Goal: Task Accomplishment & Management: Use online tool/utility

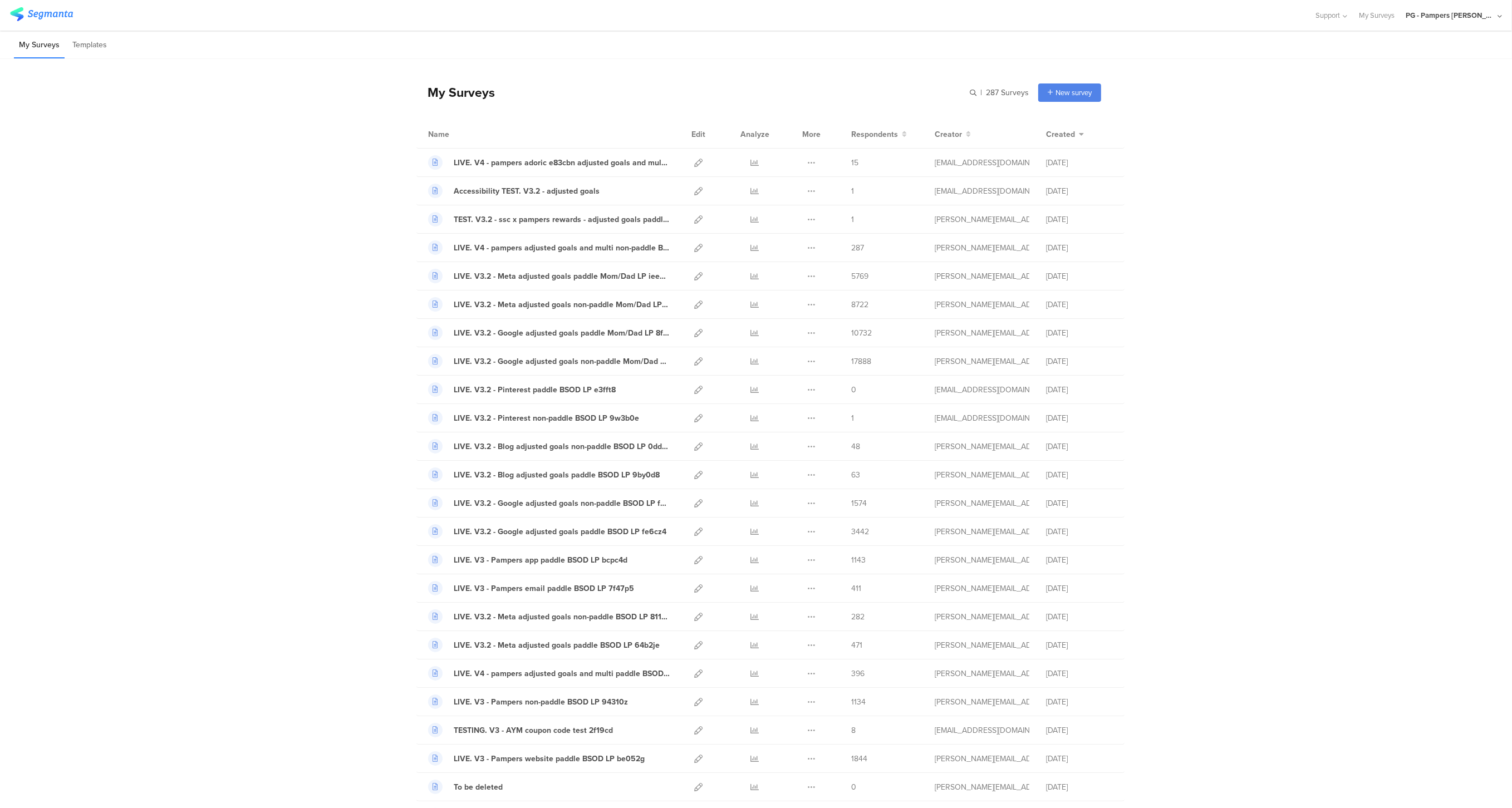
click at [1433, 14] on div "PG - Pampers Lumi Janrain" at bounding box center [1449, 15] width 89 height 11
click at [1405, 102] on div "PG - Pampers US Janrain Member" at bounding box center [1435, 95] width 153 height 24
click at [1480, 12] on div "PG - Pampers Lumi Janrain" at bounding box center [1449, 15] width 89 height 11
click at [1428, 96] on span "PG - Pampers US Janrain" at bounding box center [1412, 96] width 79 height 11
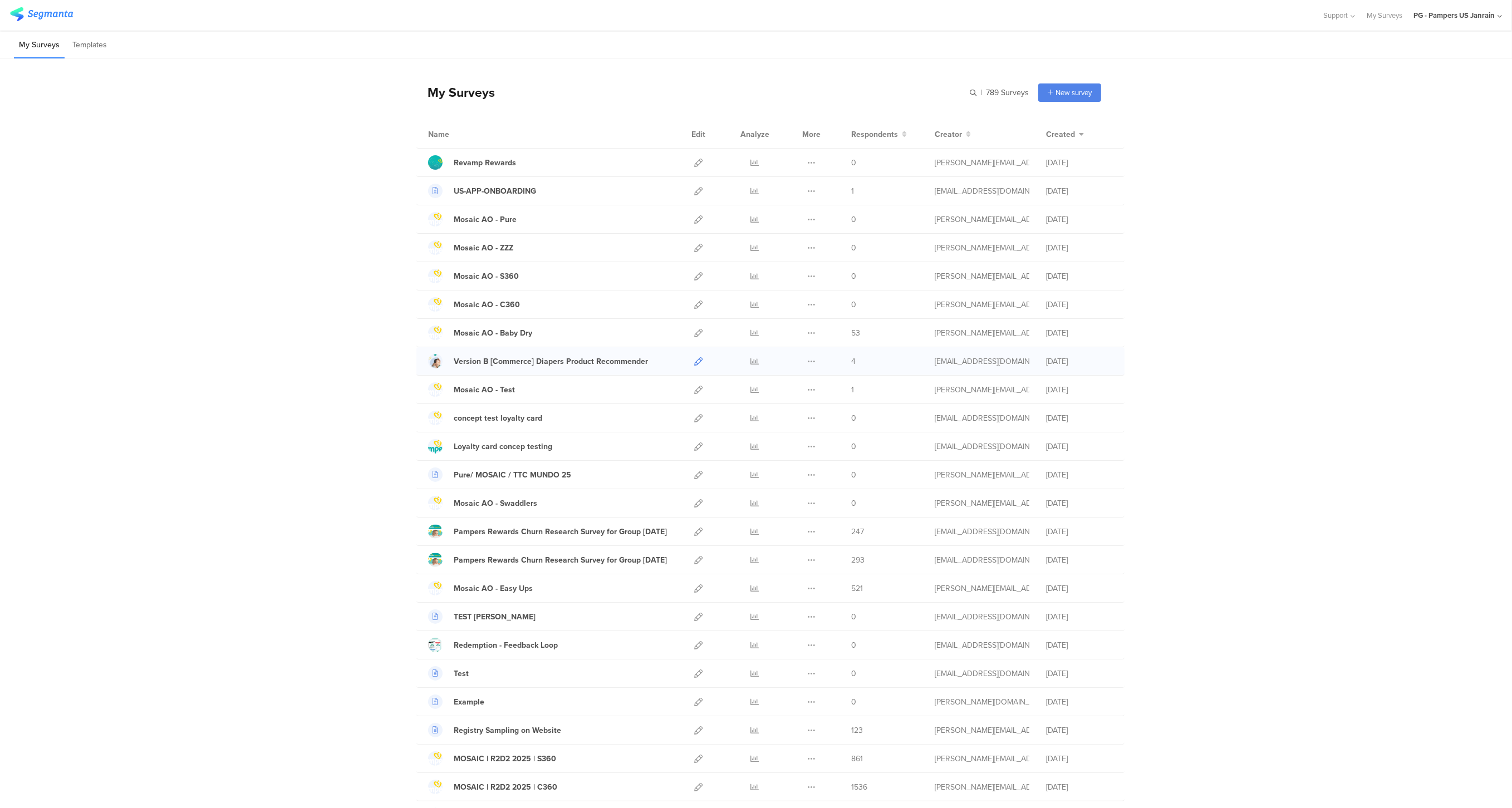
click at [694, 364] on icon at bounding box center [699, 361] width 9 height 9
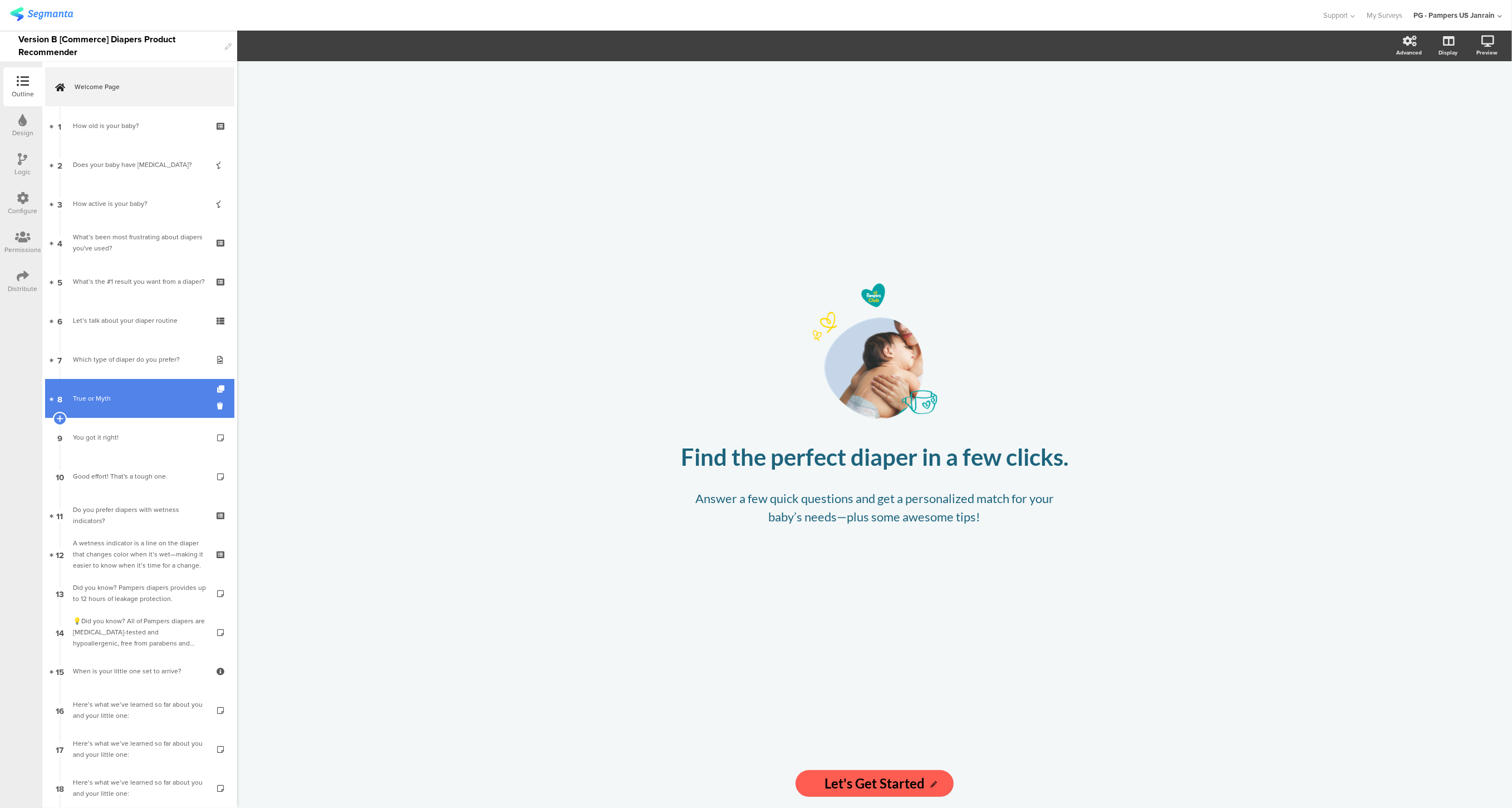
scroll to position [491, 0]
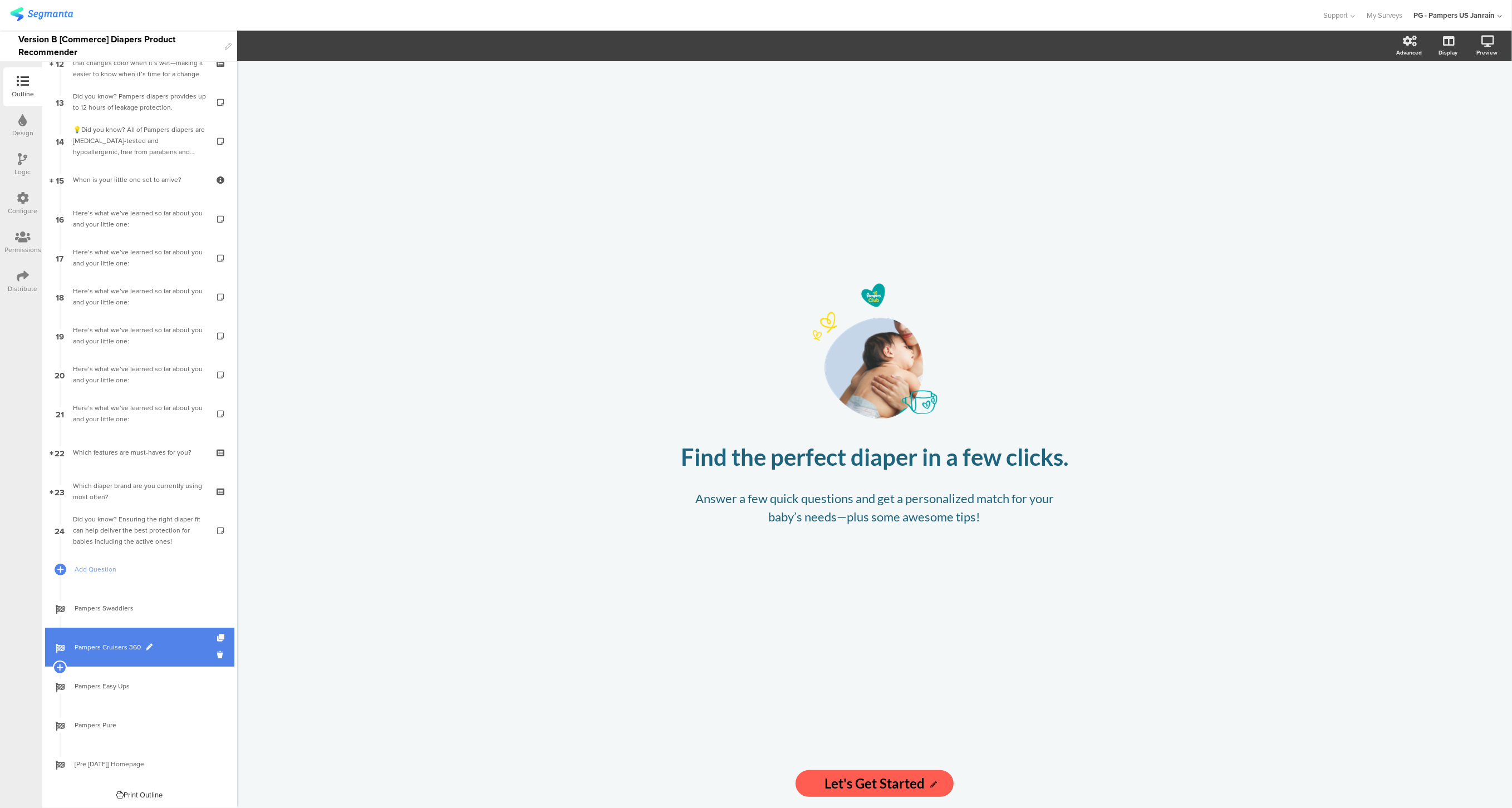
click at [112, 629] on link "Pampers Cruisers 360" at bounding box center [139, 647] width 189 height 39
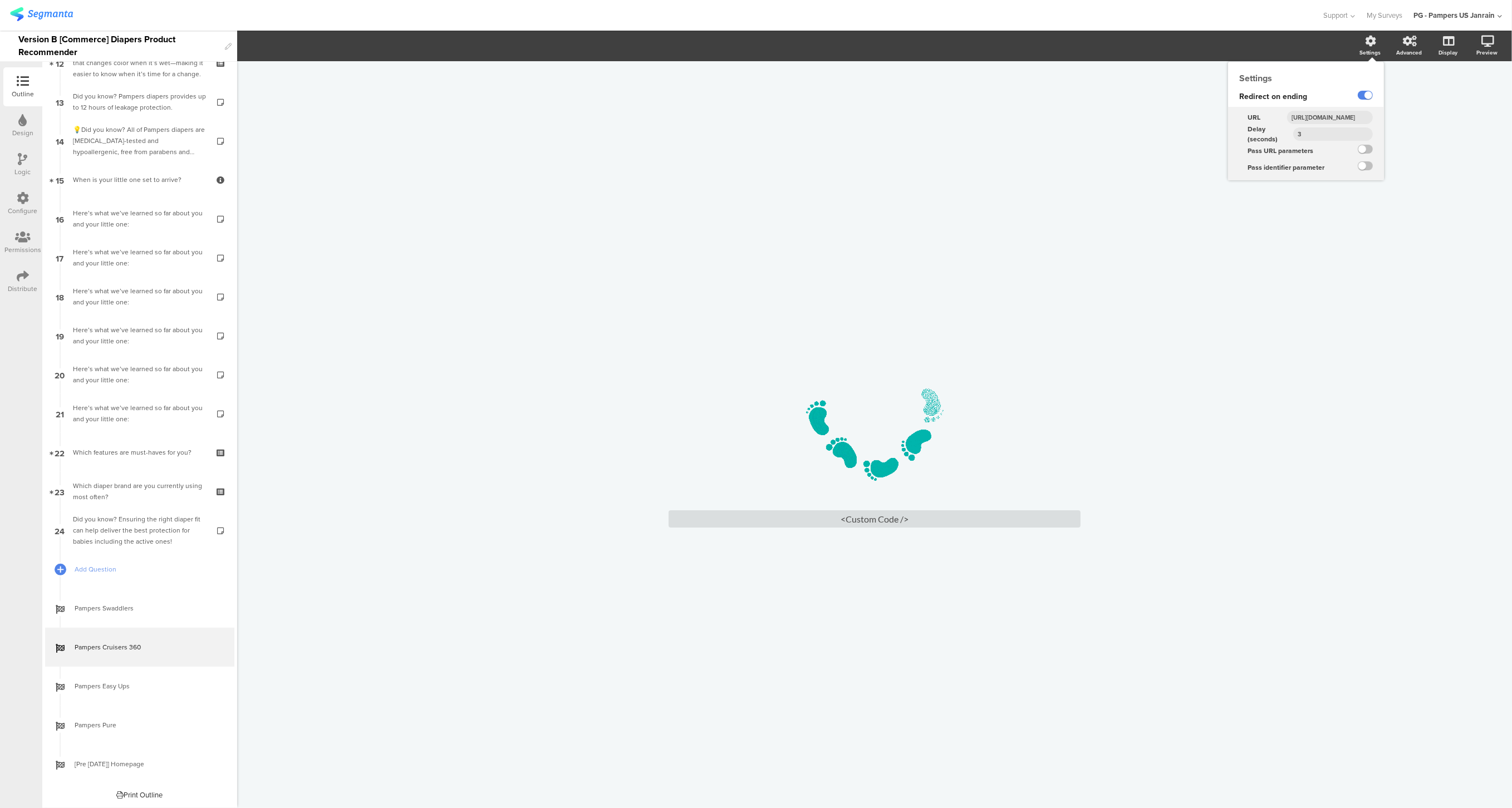
click at [1352, 113] on input "https://www.pampers.com/en-us/products/pampers-cruisers-360" at bounding box center [1329, 117] width 86 height 14
click at [1353, 113] on input "https://www.pampers.com/en-us/products/pampers-cruisers-360" at bounding box center [1329, 117] width 86 height 14
click at [1353, 113] on input "https://www.pampers.com/en-us/products/pampers-cruisers-360" at bounding box center [1329, 117] width 86 height 14
click at [1347, 116] on input "https://www.pampers.com/en-us/products/pampers-cruisers-360" at bounding box center [1329, 117] width 86 height 14
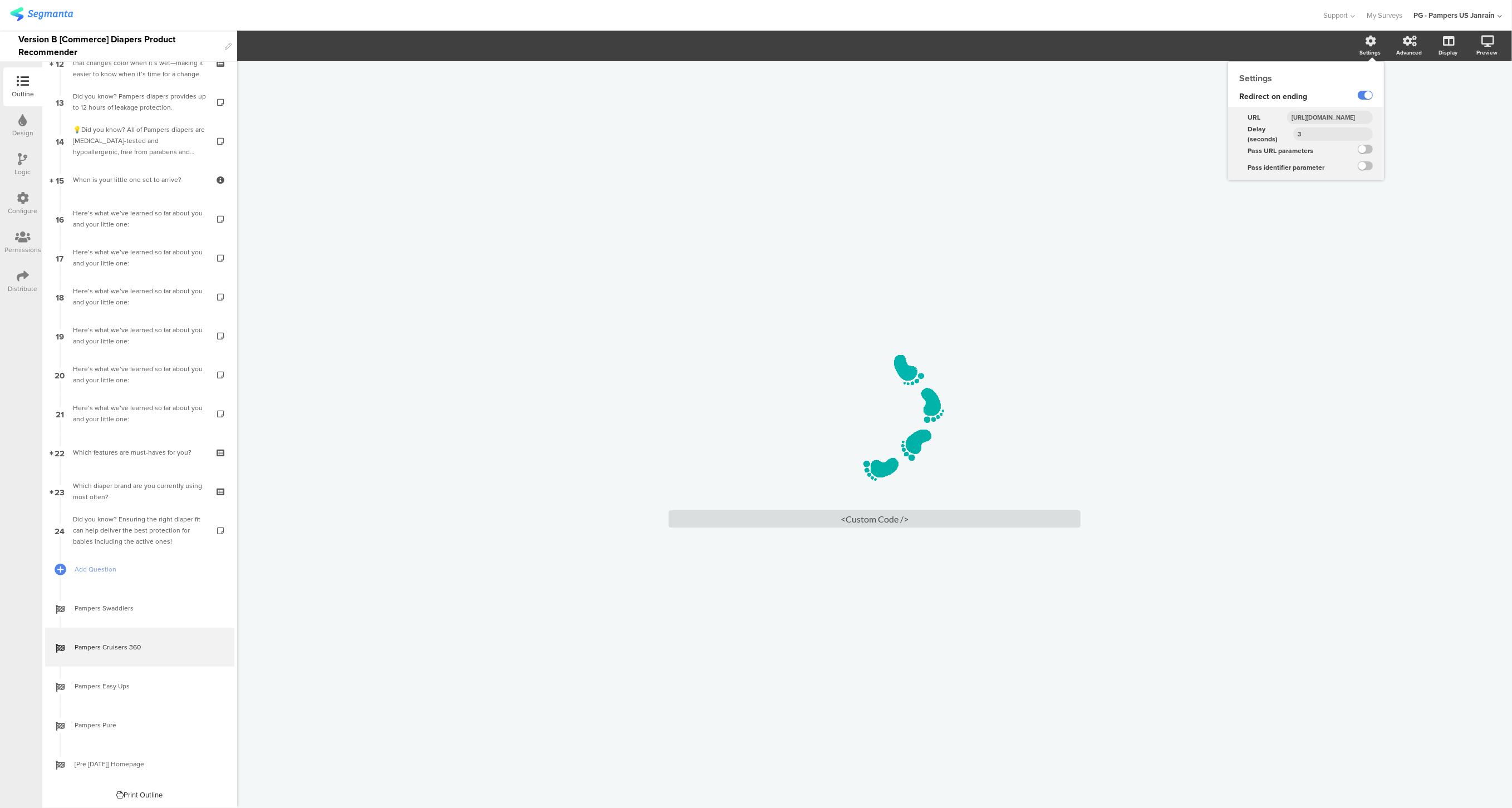
click at [1347, 116] on input "https://www.pampers.com/en-us/products/pampers-cruisers-360" at bounding box center [1329, 117] width 86 height 14
click at [1322, 116] on input "https://www.pampers.com/en-us/products/pampers-cruisers-360" at bounding box center [1329, 117] width 86 height 14
click at [1321, 116] on input "https://www.pampers.com/en-us/products/pampers-cruisers-360" at bounding box center [1329, 117] width 86 height 14
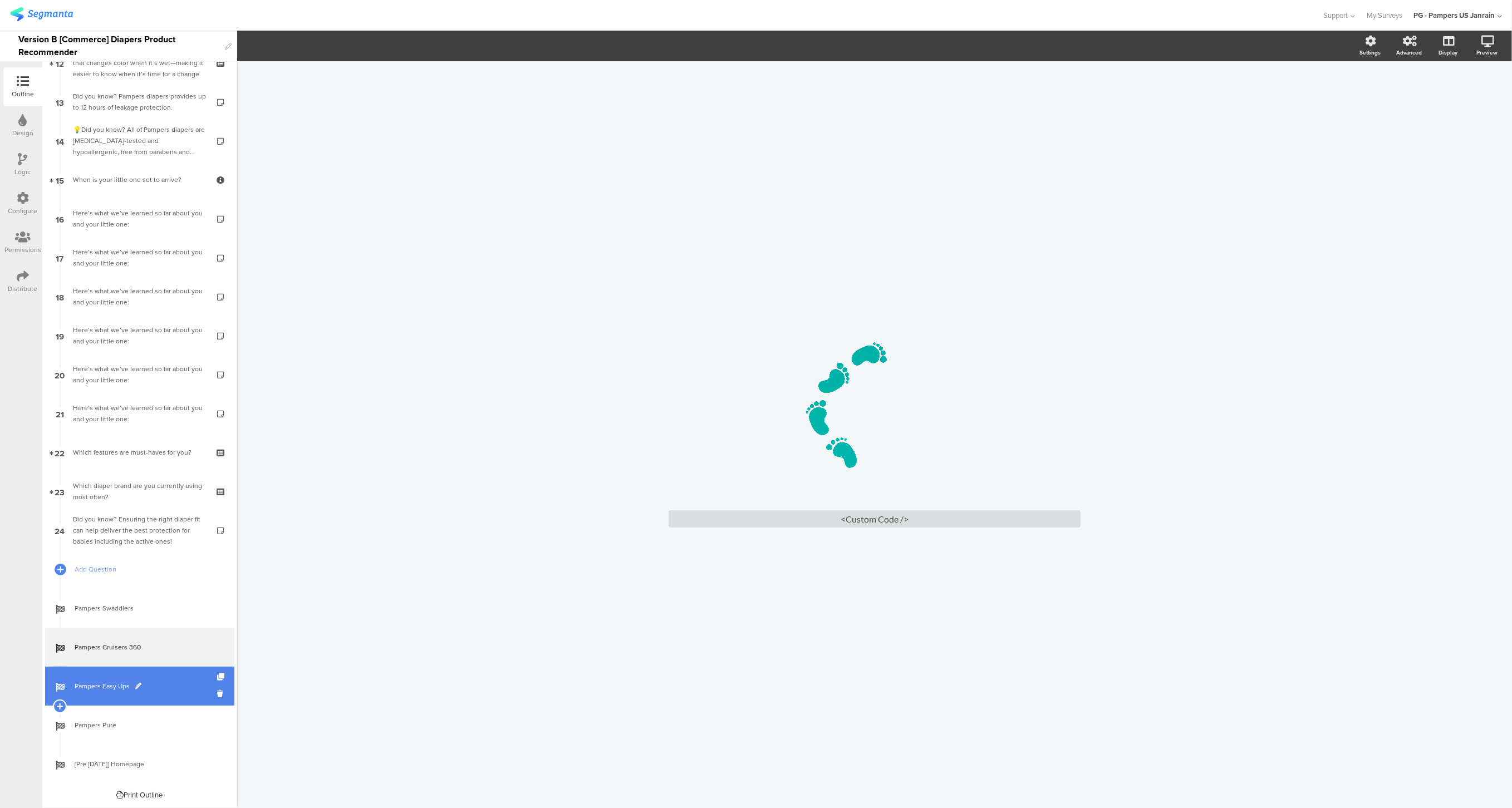
click at [105, 680] on span "Pampers Easy Ups" at bounding box center [145, 685] width 142 height 11
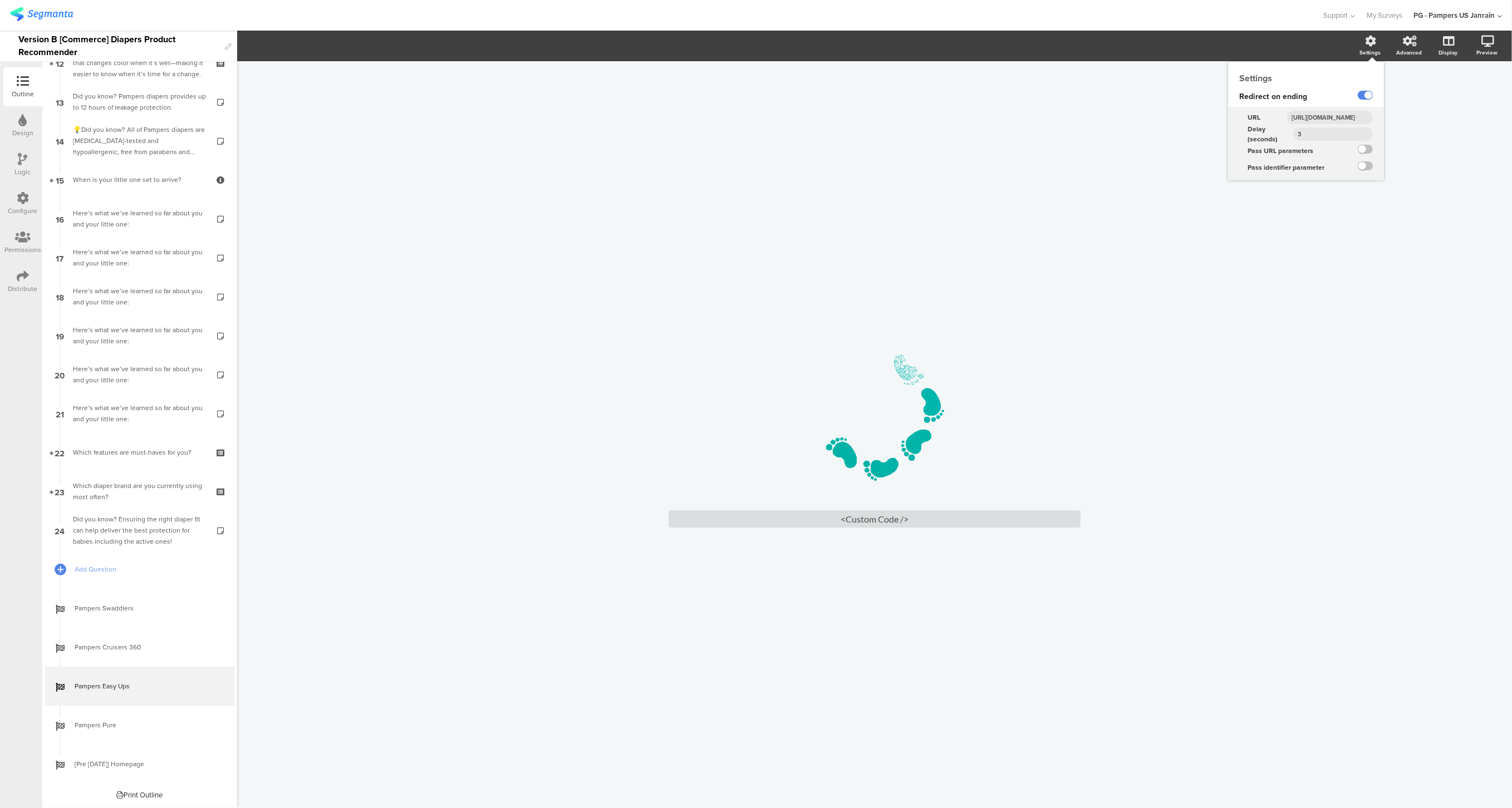
click at [1309, 121] on input "https://www.pampers.com/en-us/products/pampers-easy-ups-trainers-for-boys-and-g…" at bounding box center [1329, 117] width 86 height 14
click at [1308, 121] on input "https://www.pampers.com/en-us/products/pampers-easy-ups-trainers-for-boys-and-g…" at bounding box center [1329, 117] width 86 height 14
click at [1311, 121] on input "https://www.pampers.com/en-us/products/pampers-easy-ups-trainers-for-boys-and-g…" at bounding box center [1329, 117] width 86 height 14
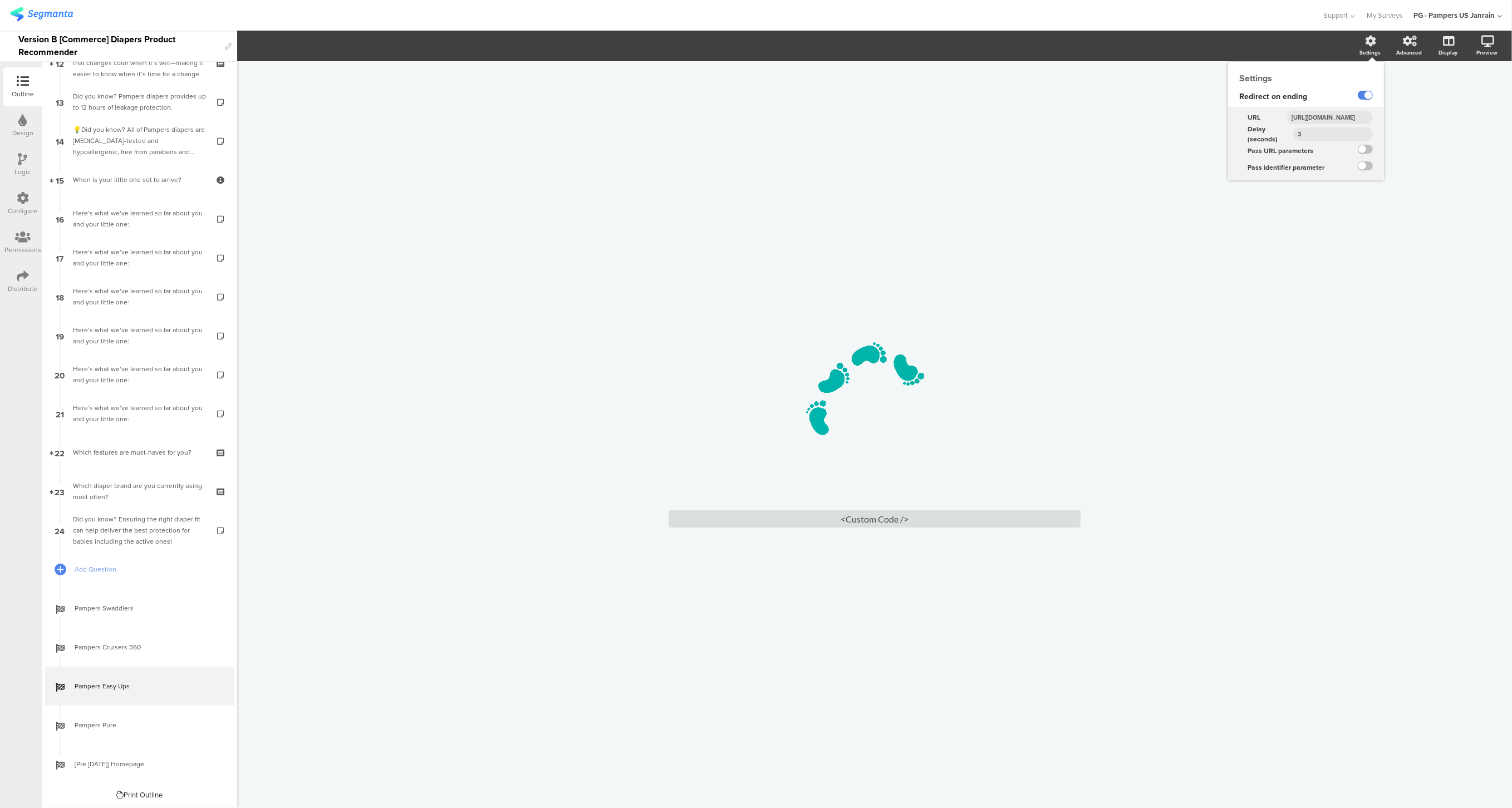
click at [1311, 121] on input "https://www.pampers.com/en-us/products/pampers-easy-ups-trainers-for-boys-and-g…" at bounding box center [1329, 117] width 86 height 14
click at [1342, 118] on input "https://www.pampers.com/en-us/products/pampers-easy-ups-trainers-for-boys-and-g…" at bounding box center [1329, 117] width 86 height 14
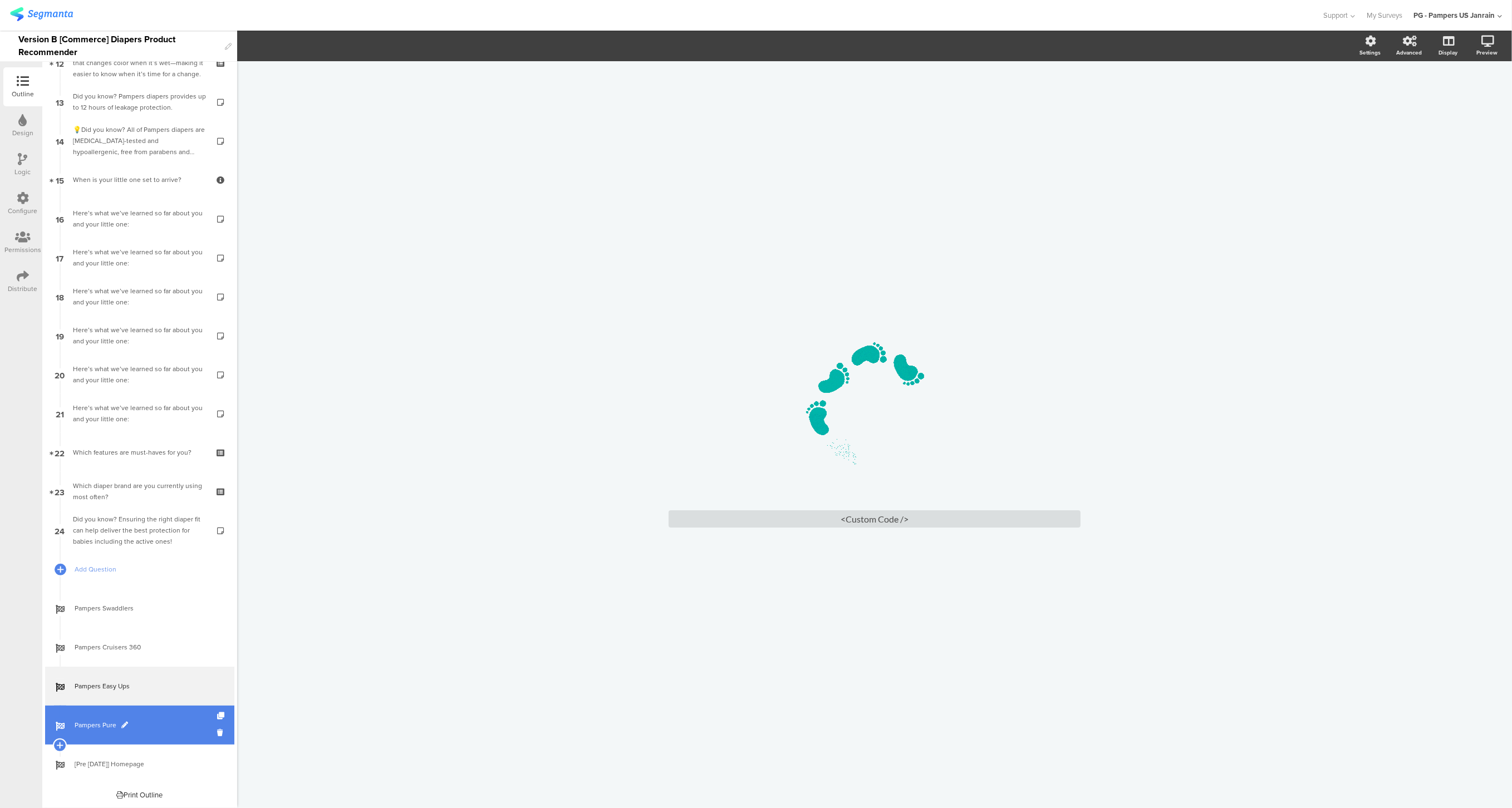
click at [87, 733] on link "Pampers Pure" at bounding box center [139, 725] width 189 height 39
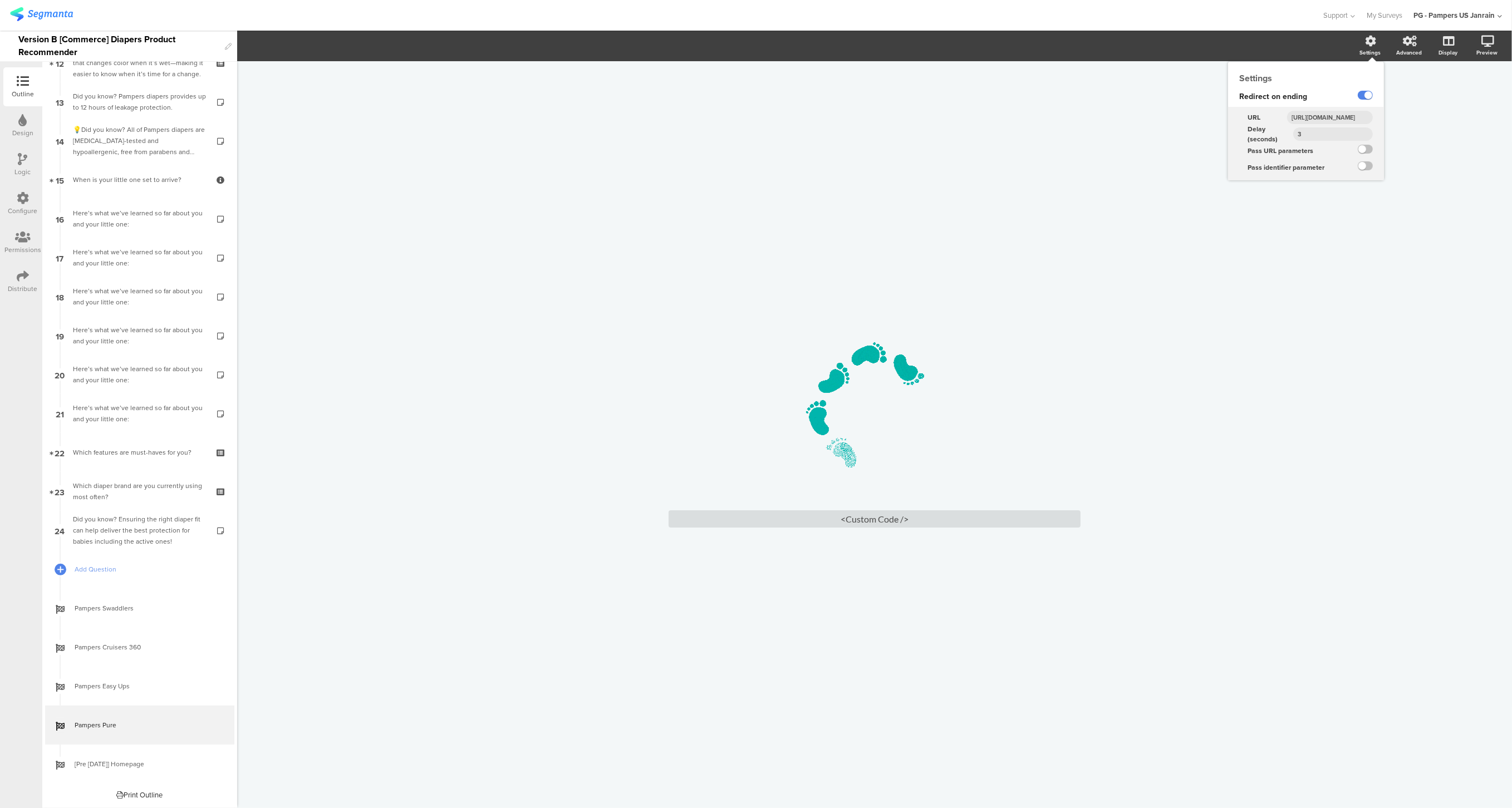
click at [1337, 113] on input "https://www.pampers.com/en-us/products/pampers-pure-diapers" at bounding box center [1329, 117] width 86 height 14
